Goal: Transaction & Acquisition: Download file/media

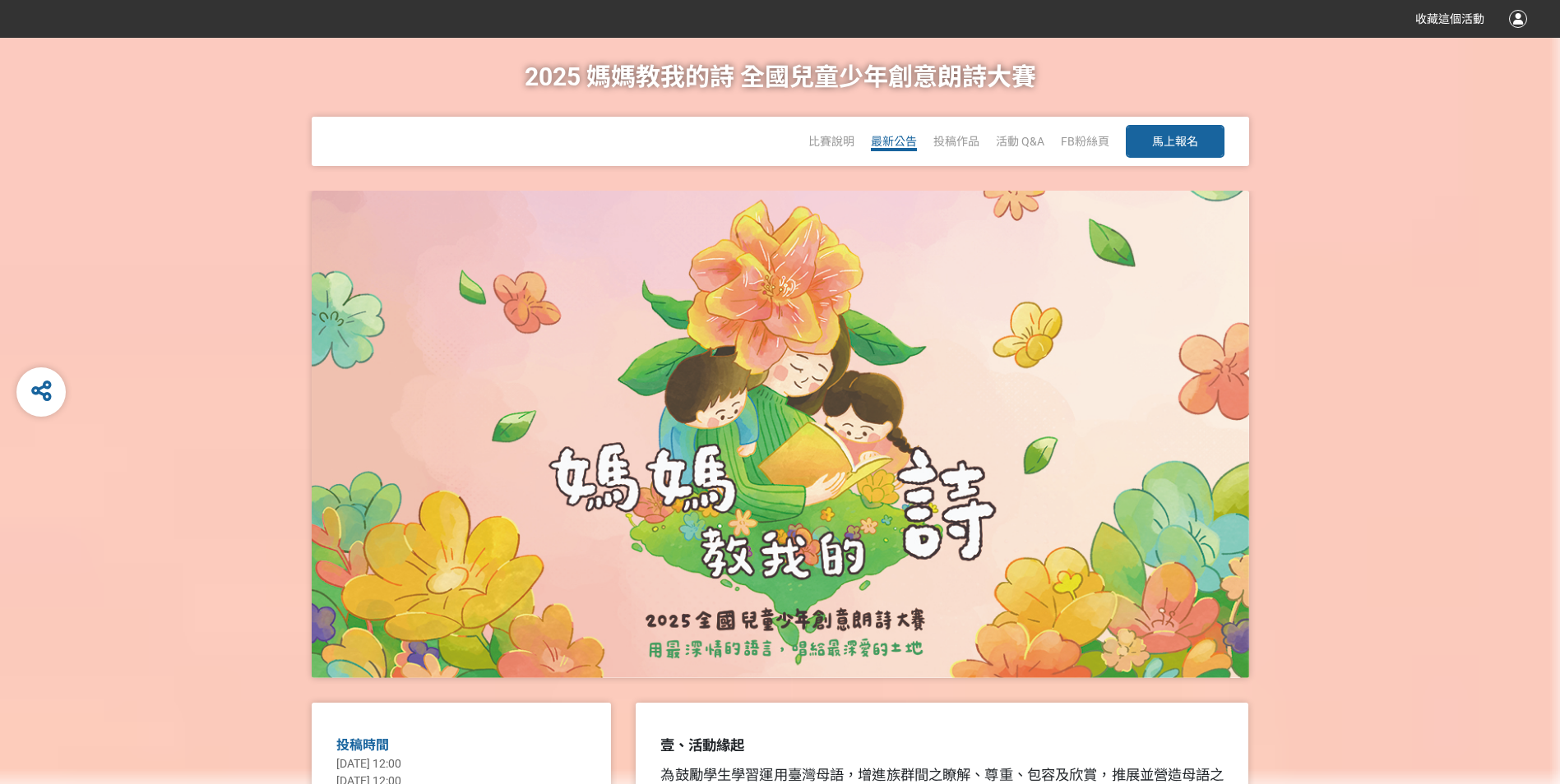
click at [910, 140] on span "最新公告" at bounding box center [894, 141] width 46 height 13
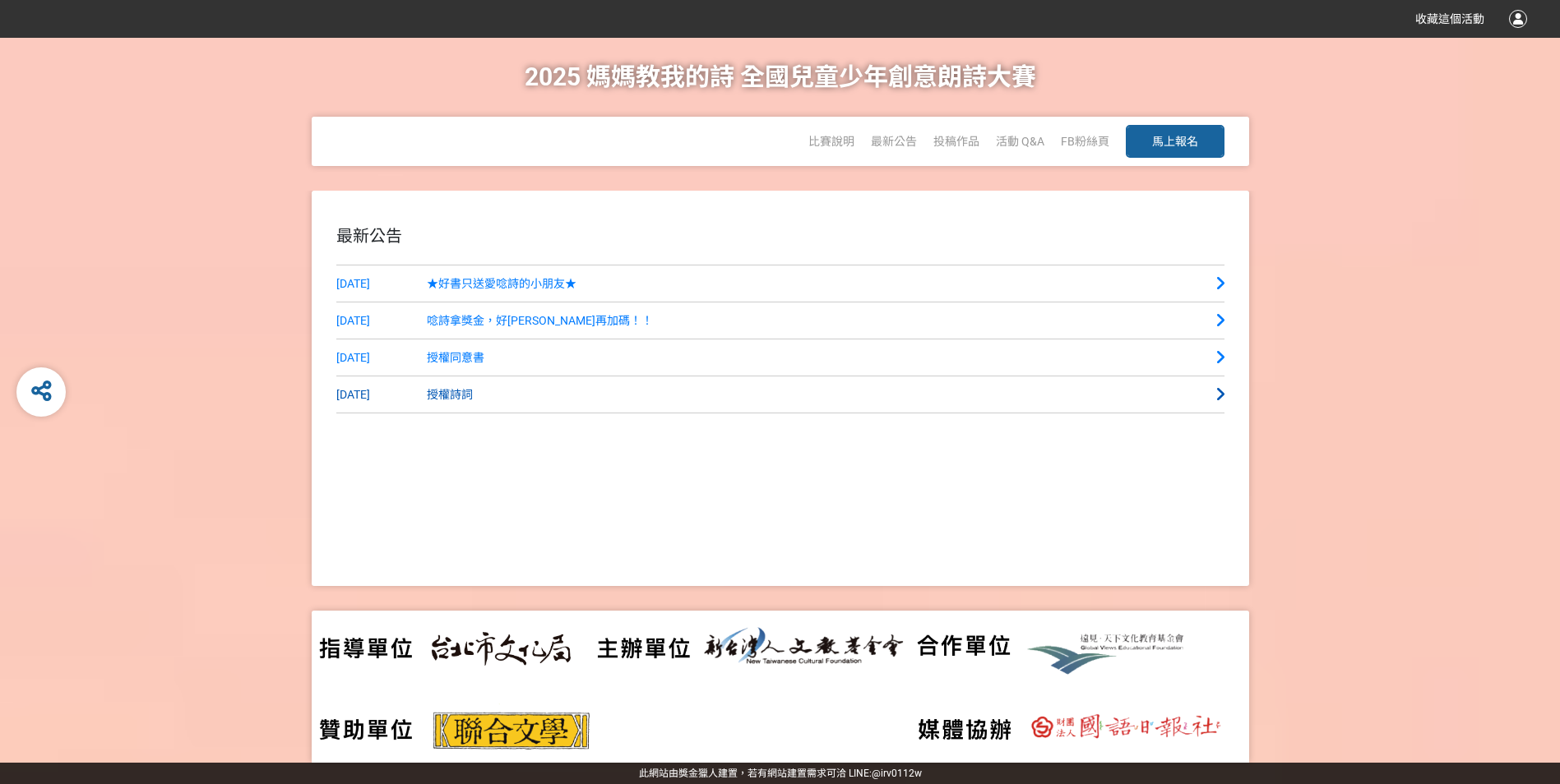
click at [457, 401] on span "授權詩詞" at bounding box center [450, 394] width 46 height 13
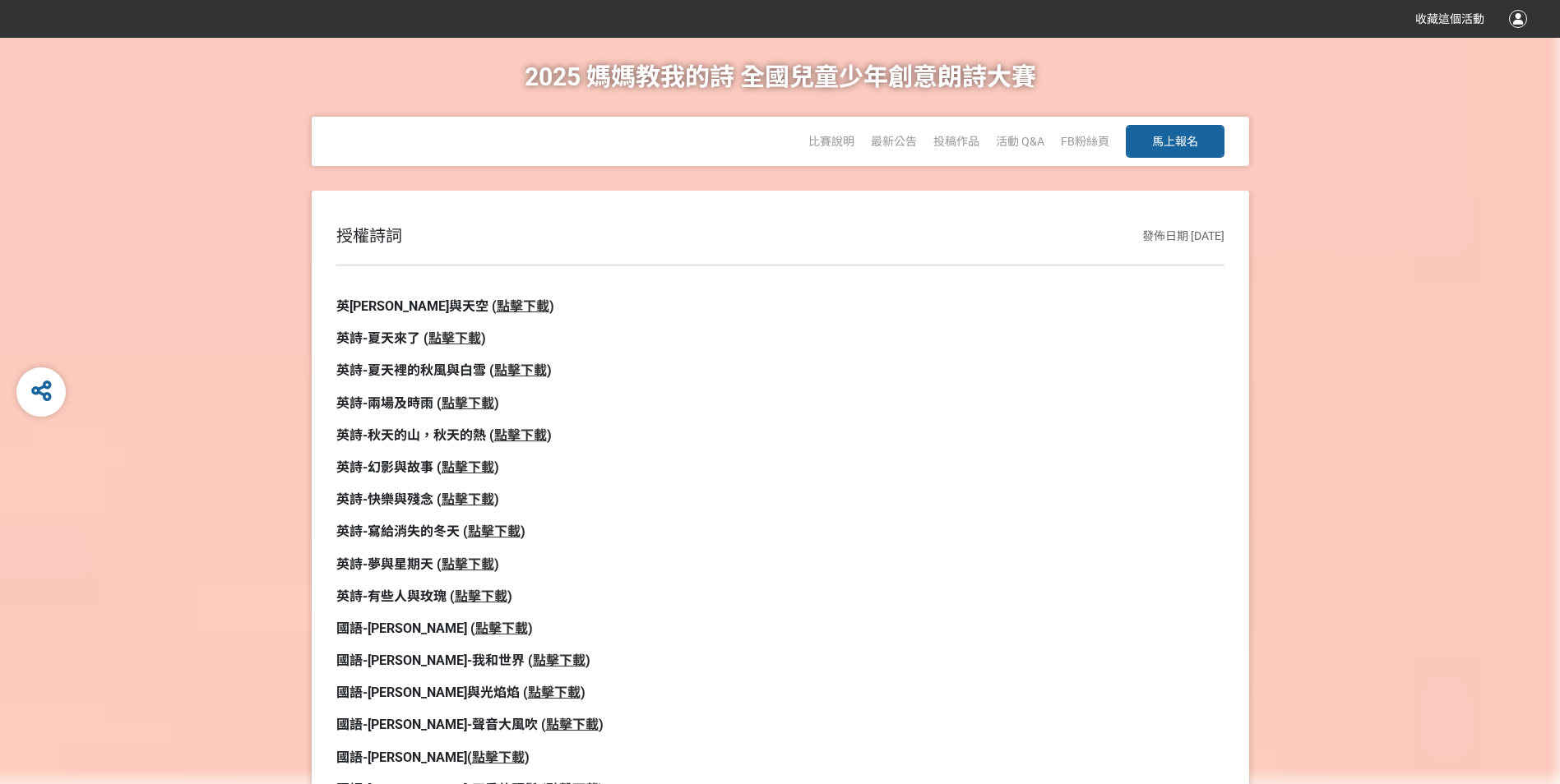
click at [497, 306] on strong "點擊下載" at bounding box center [523, 306] width 53 height 16
click at [520, 368] on strong "點擊下載" at bounding box center [520, 370] width 53 height 16
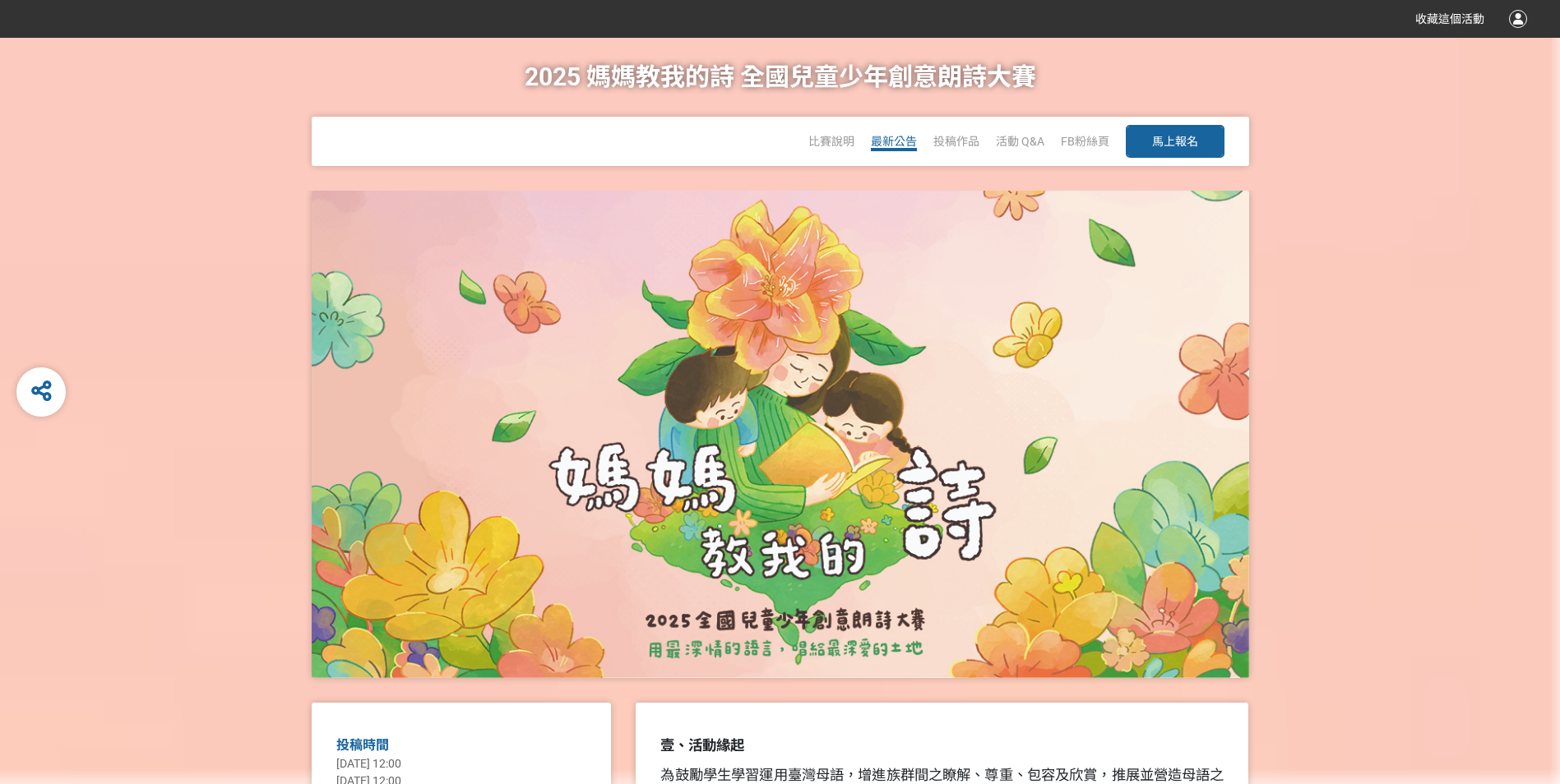
click at [891, 134] on span "最新公告" at bounding box center [894, 141] width 46 height 13
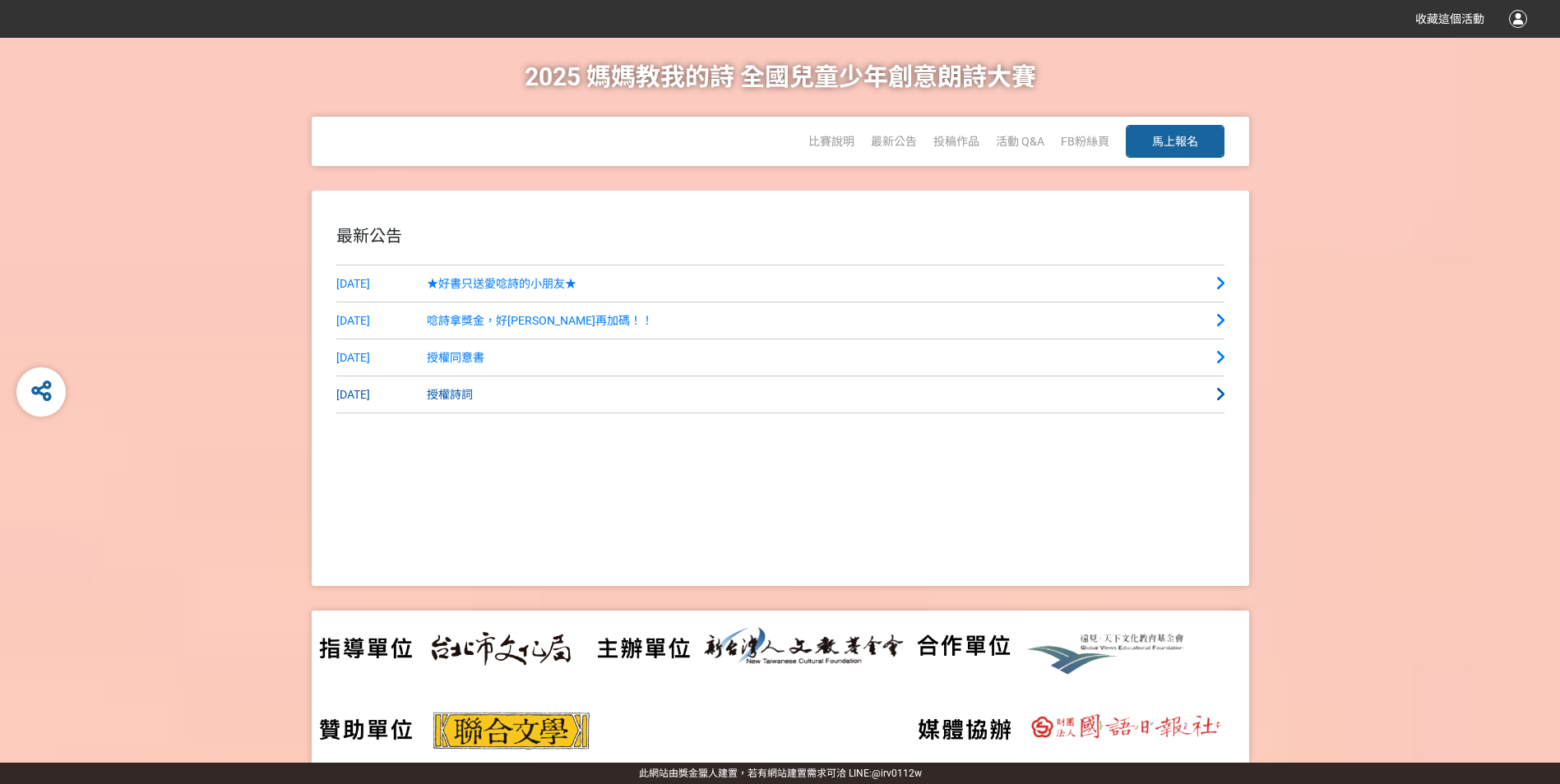
click at [452, 395] on span "授權詩詞" at bounding box center [450, 394] width 46 height 13
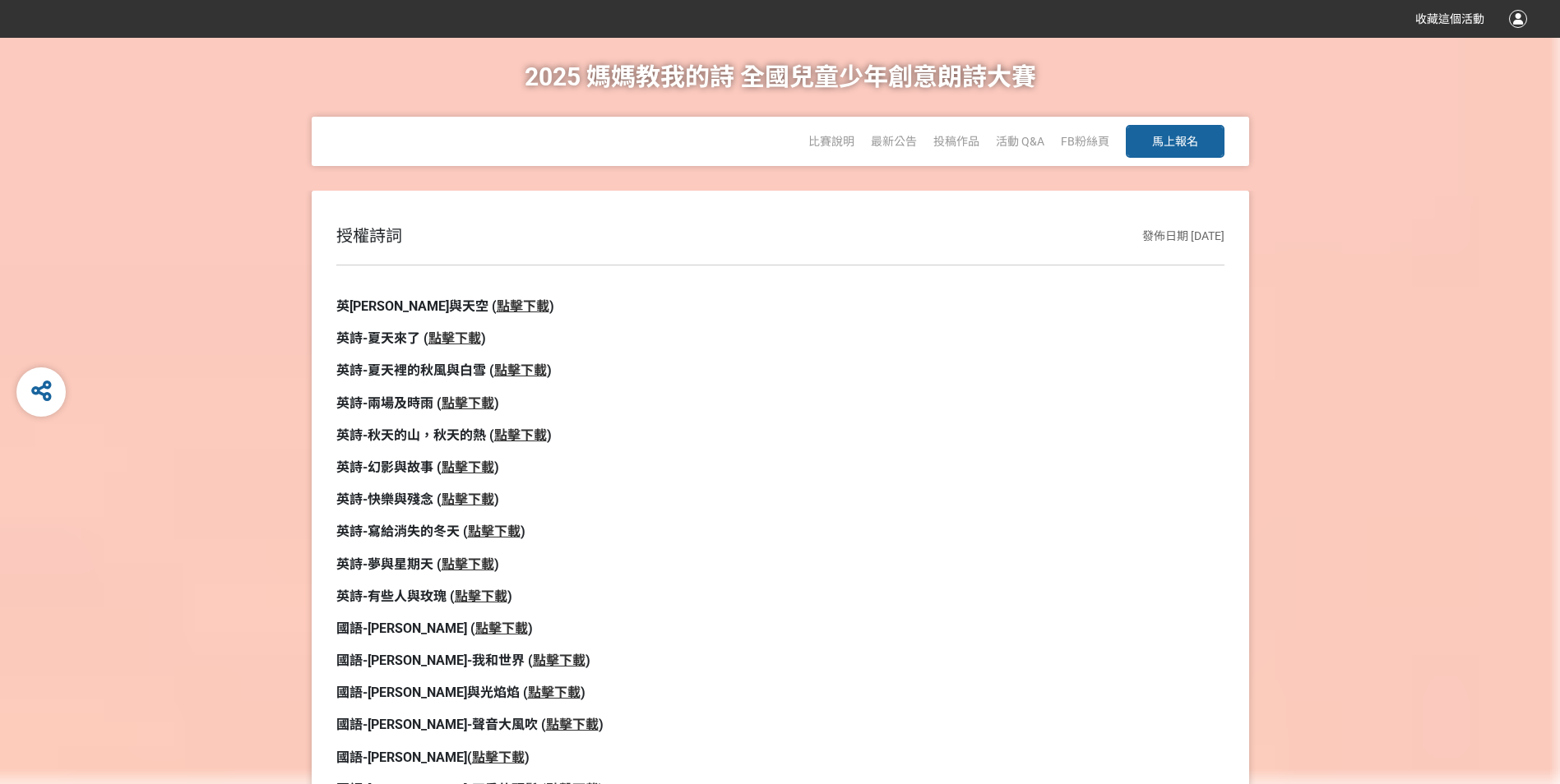
click at [465, 568] on strong "點擊下載" at bounding box center [467, 564] width 53 height 16
